Goal: Task Accomplishment & Management: Use online tool/utility

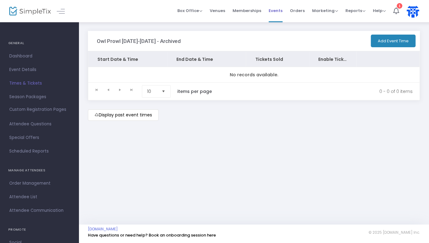
click at [275, 10] on span "Events" at bounding box center [276, 11] width 14 height 16
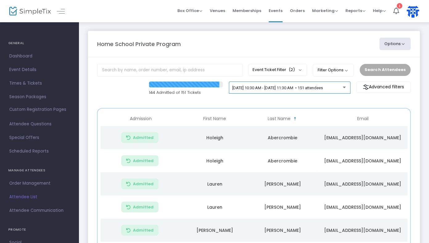
click at [277, 88] on span "9/17/2025 @ 10:30 AM - 9/18/2025 @ 11:30 AM • 151 attendees" at bounding box center [277, 87] width 91 height 5
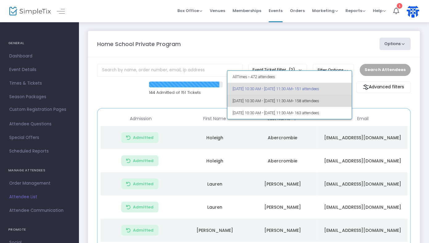
click at [275, 100] on span "10/15/2025 @ 10:30 AM - 10/15/2025 @ 11:30 AM • 158 attendees" at bounding box center [289, 101] width 114 height 12
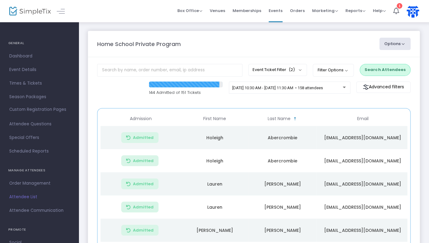
click at [379, 72] on button "Search Attendees" at bounding box center [385, 70] width 51 height 12
